Goal: Navigation & Orientation: Understand site structure

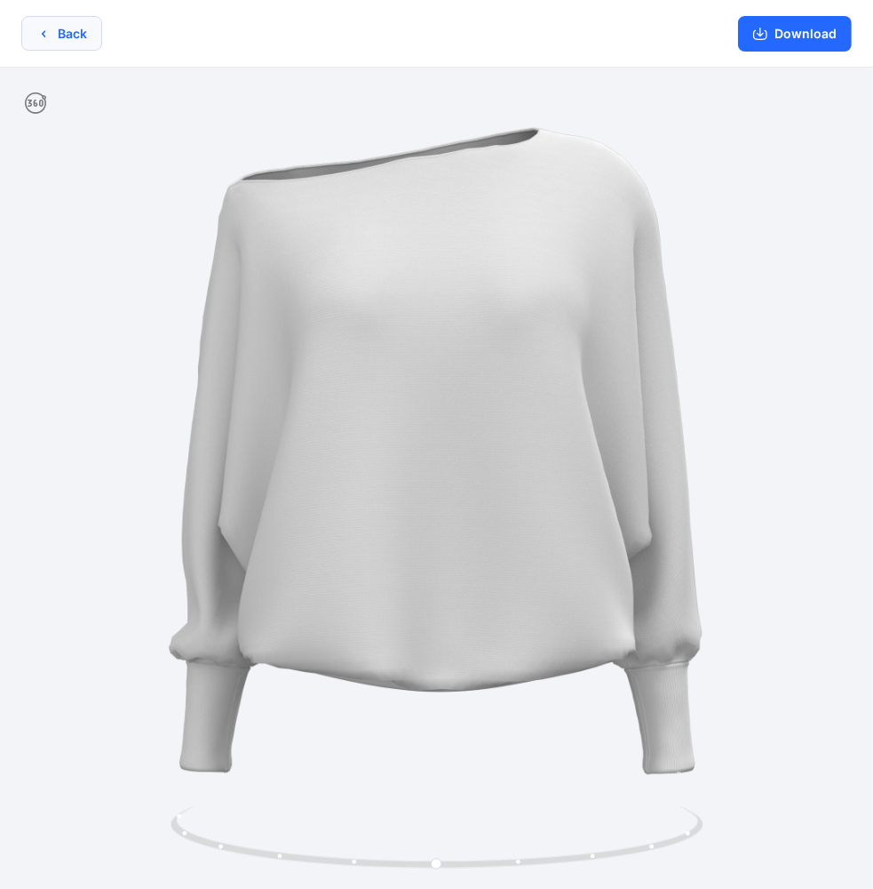
click at [71, 34] on button "Back" at bounding box center [61, 33] width 81 height 35
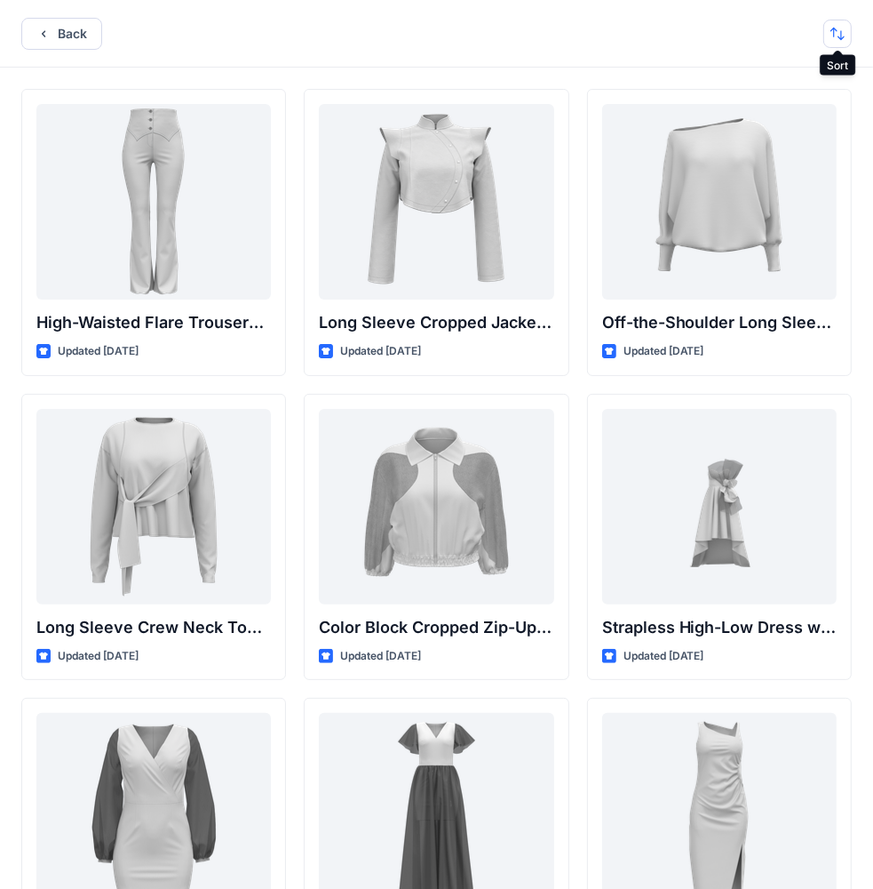
click at [833, 30] on button "button" at bounding box center [838, 34] width 28 height 28
click at [751, 77] on p "Last update" at bounding box center [778, 78] width 112 height 19
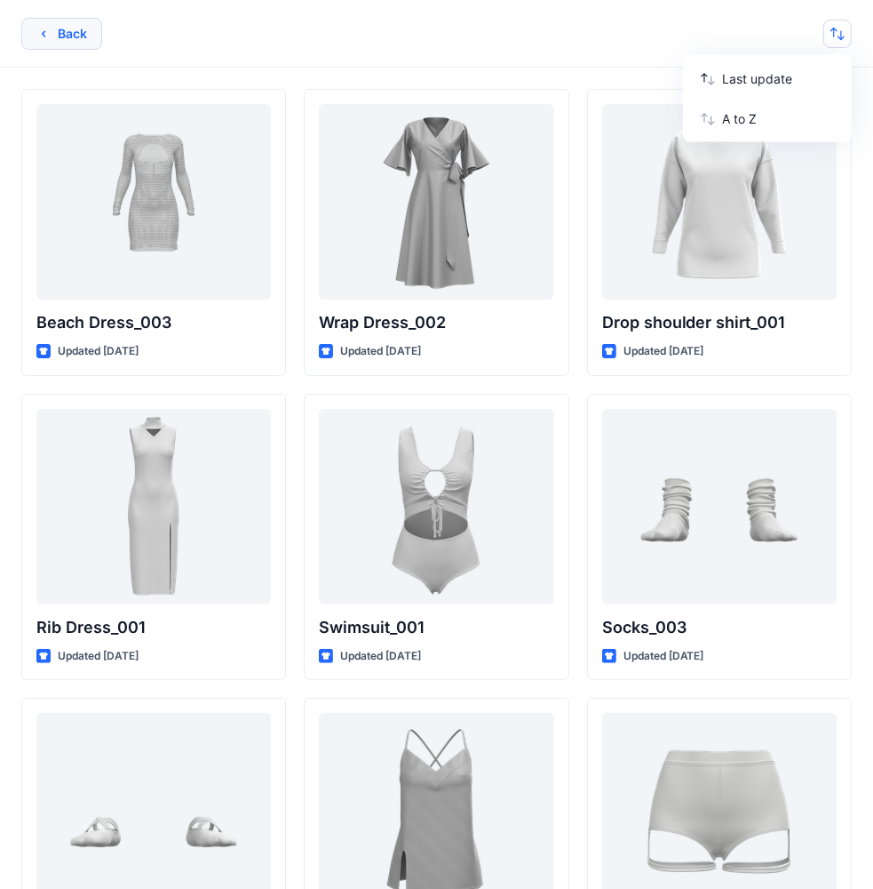
click at [62, 28] on button "Back" at bounding box center [61, 34] width 81 height 32
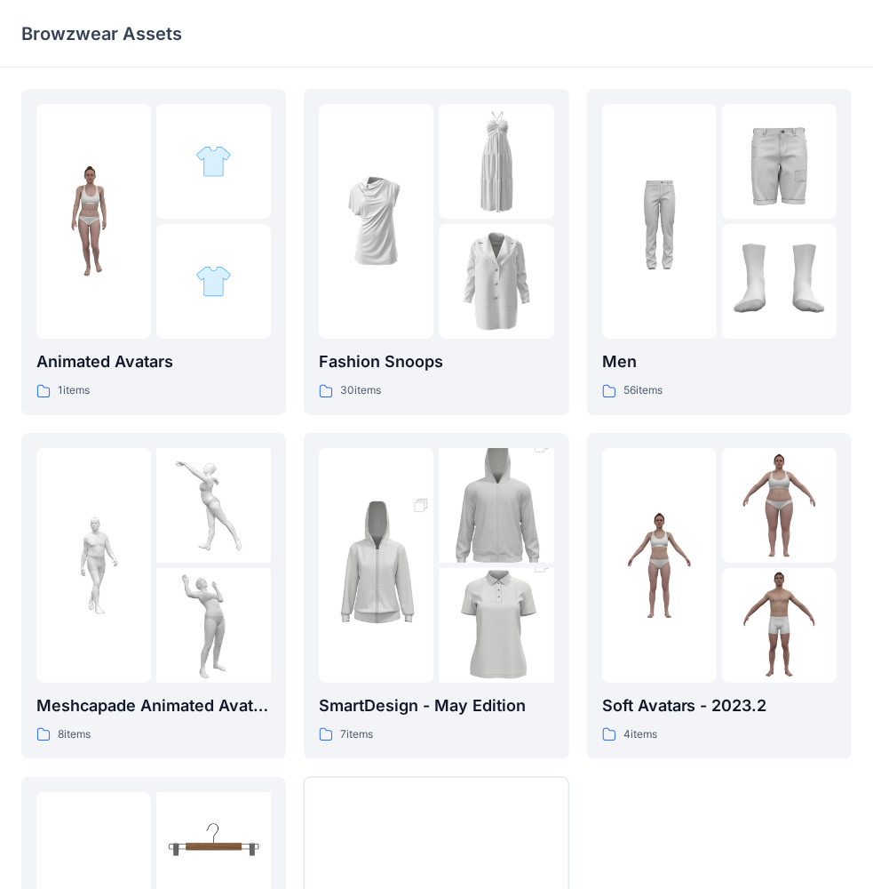
click at [89, 43] on p "Browzwear Assets" at bounding box center [101, 33] width 161 height 25
click at [68, 24] on p "Browzwear Assets" at bounding box center [101, 33] width 161 height 25
click at [208, 171] on img at bounding box center [213, 161] width 36 height 36
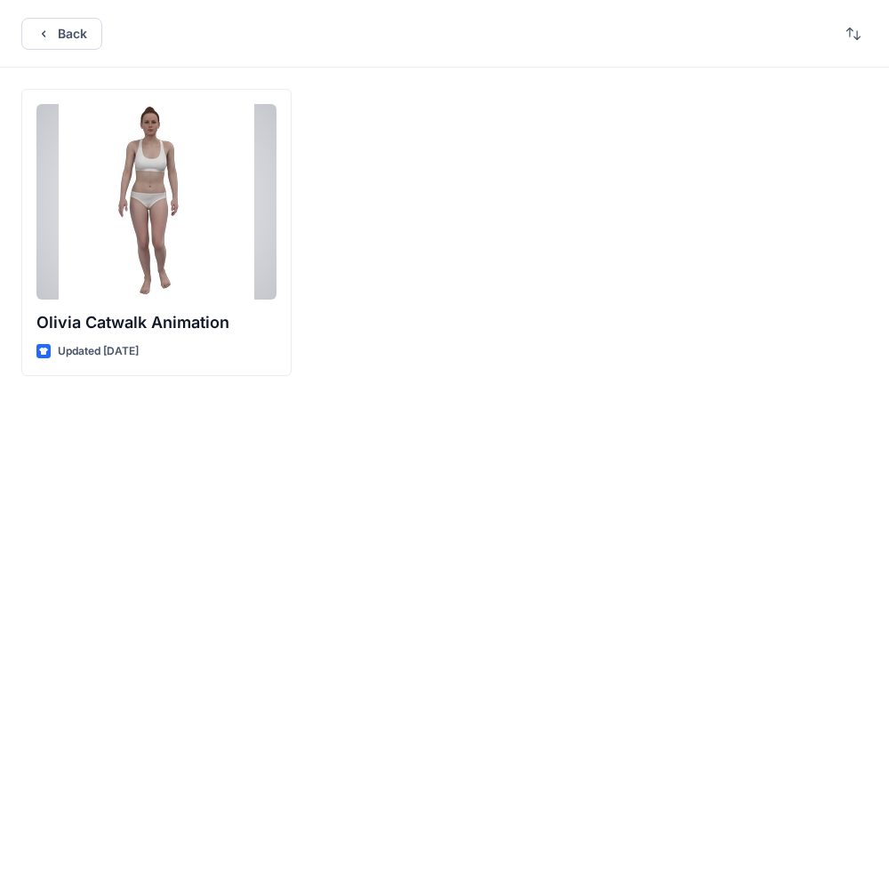
click at [199, 213] on div at bounding box center [156, 201] width 240 height 195
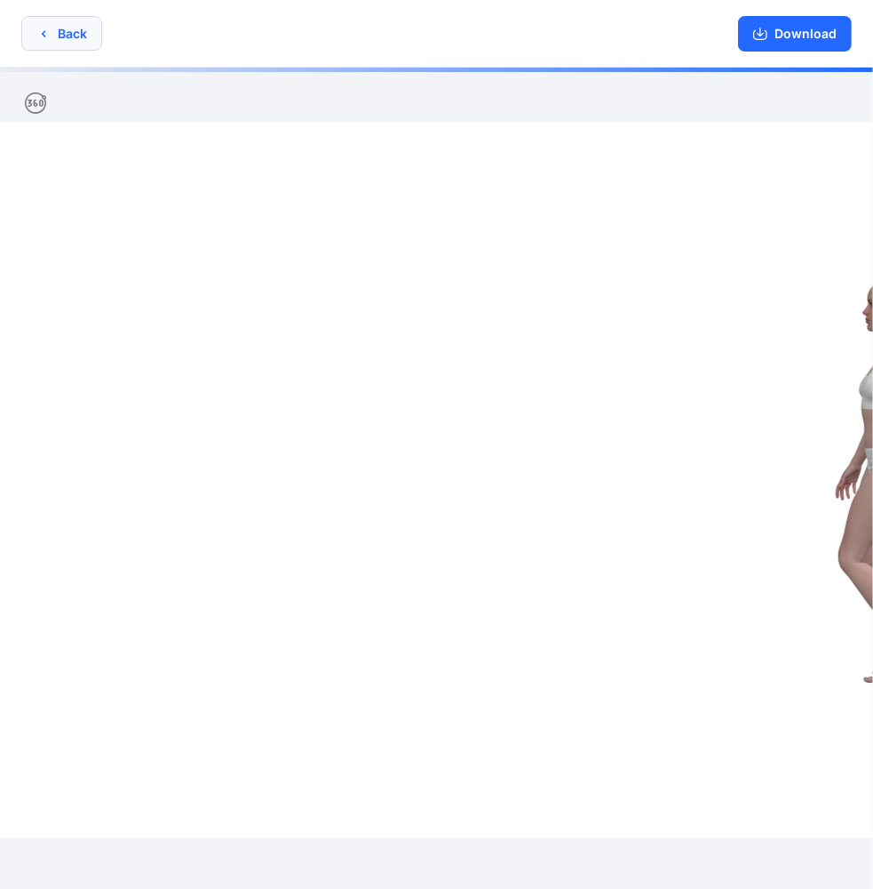
click at [51, 34] on button "Back" at bounding box center [61, 33] width 81 height 35
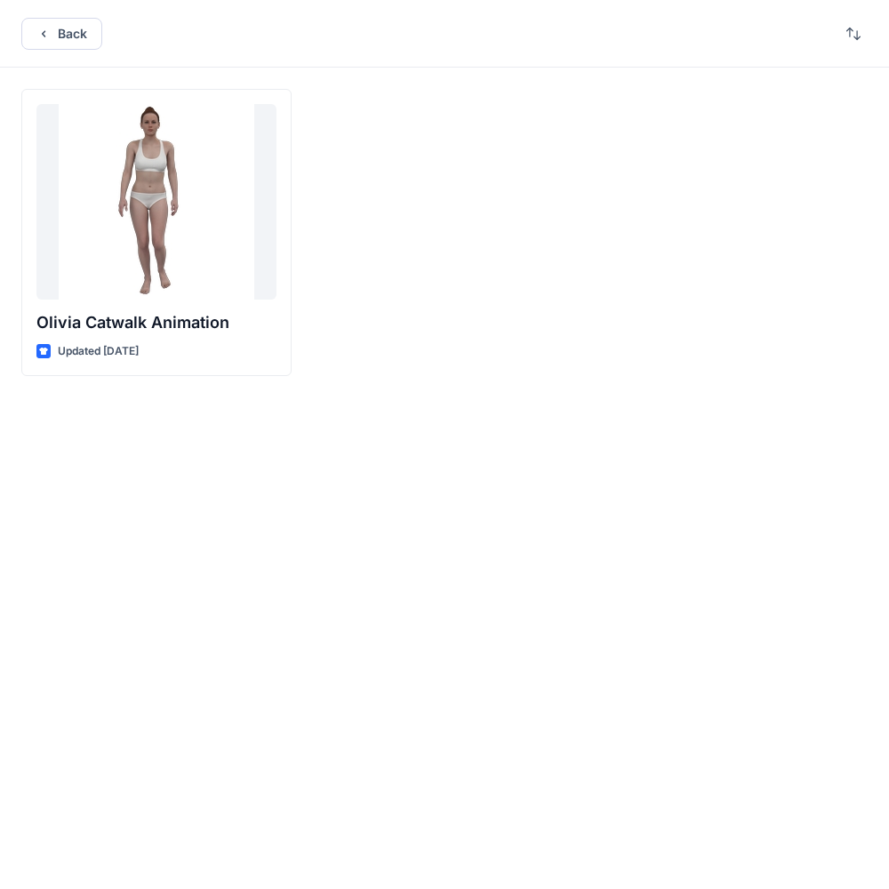
click at [671, 368] on div at bounding box center [732, 232] width 270 height 287
click at [36, 156] on div "[PERSON_NAME] Catwalk Animation Updated [DATE]" at bounding box center [156, 232] width 270 height 287
click at [44, 32] on icon "button" at bounding box center [43, 34] width 14 height 14
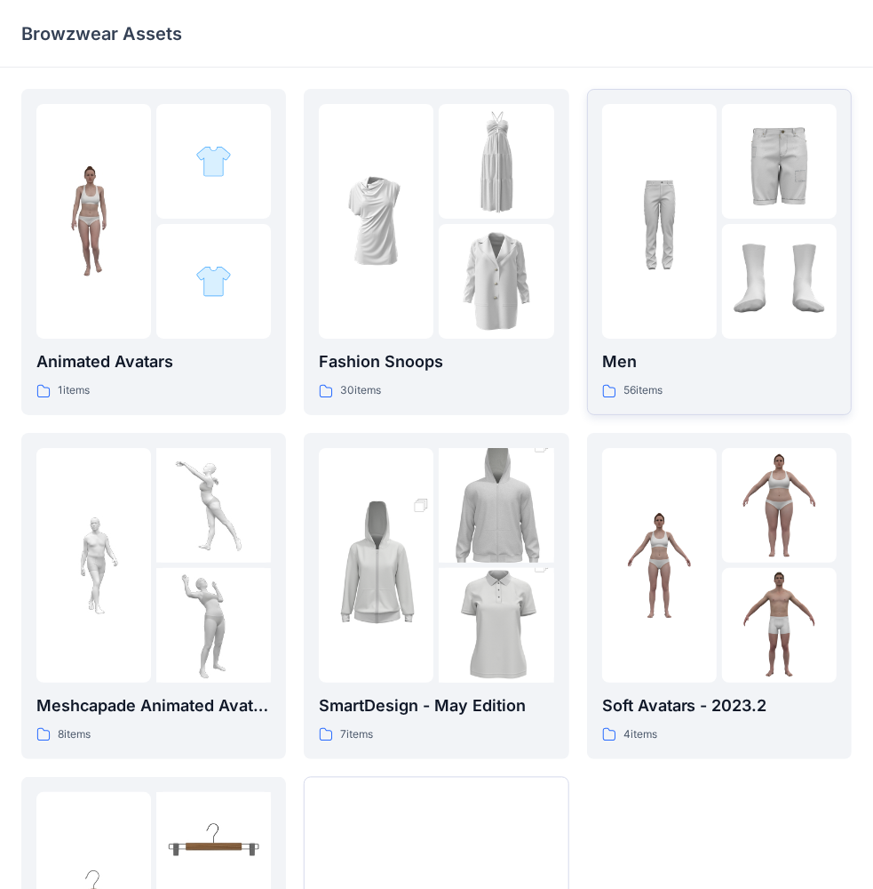
click at [668, 231] on img at bounding box center [659, 221] width 115 height 115
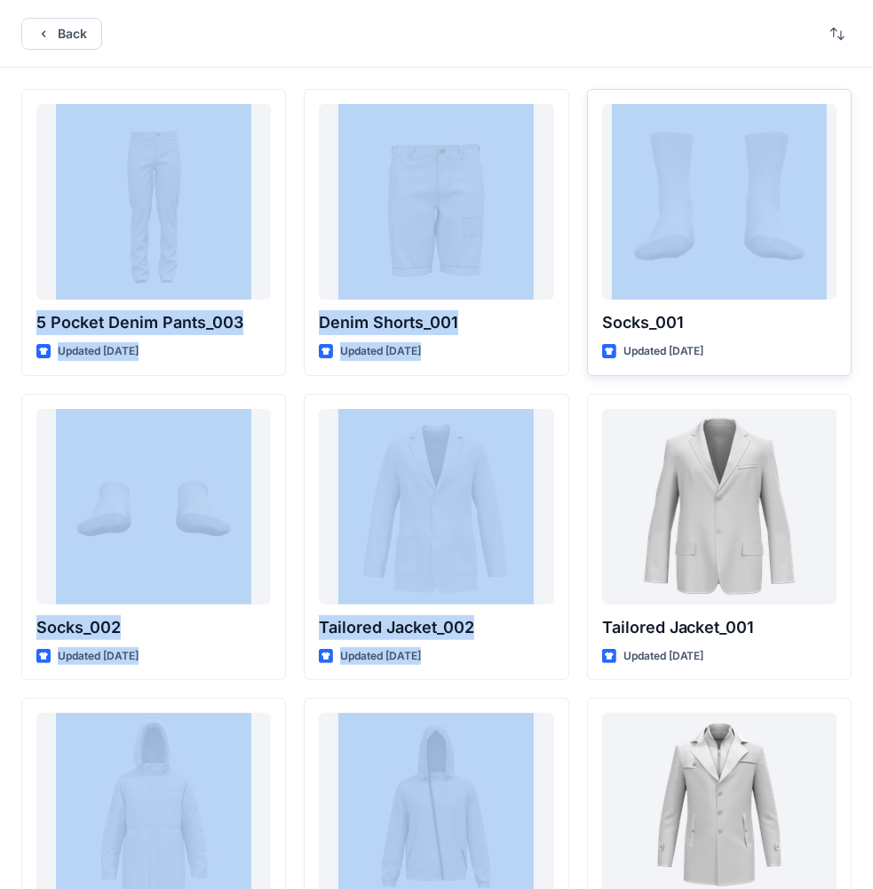
drag, startPoint x: 565, startPoint y: 43, endPoint x: 636, endPoint y: 237, distance: 207.2
click at [615, 241] on div "Back 5 Pocket Denim Pants_003 Updated [DATE] Socks_002 Updated [DATE] Puffy Coa…" at bounding box center [436, 687] width 873 height 1374
click at [43, 36] on icon "button" at bounding box center [43, 34] width 14 height 14
